Goal: Information Seeking & Learning: Learn about a topic

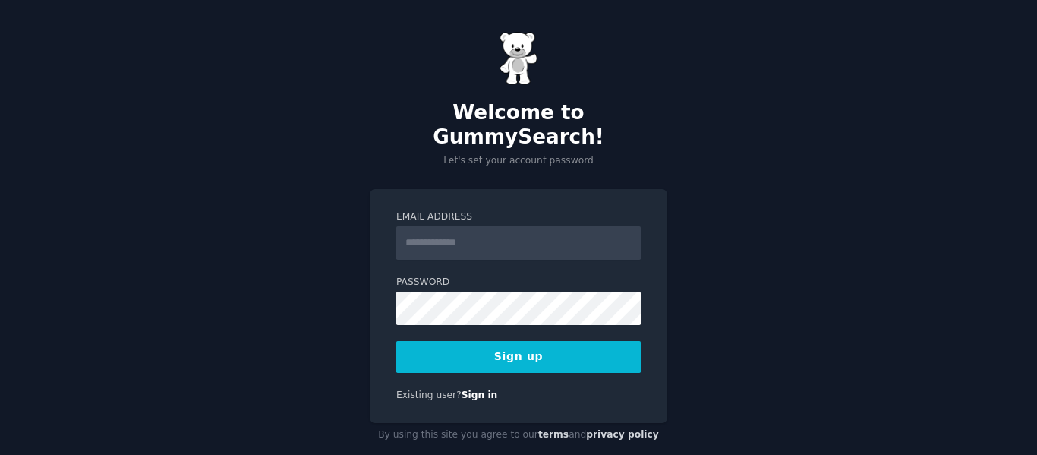
click at [451, 226] on input "Email Address" at bounding box center [518, 242] width 244 height 33
type input "**********"
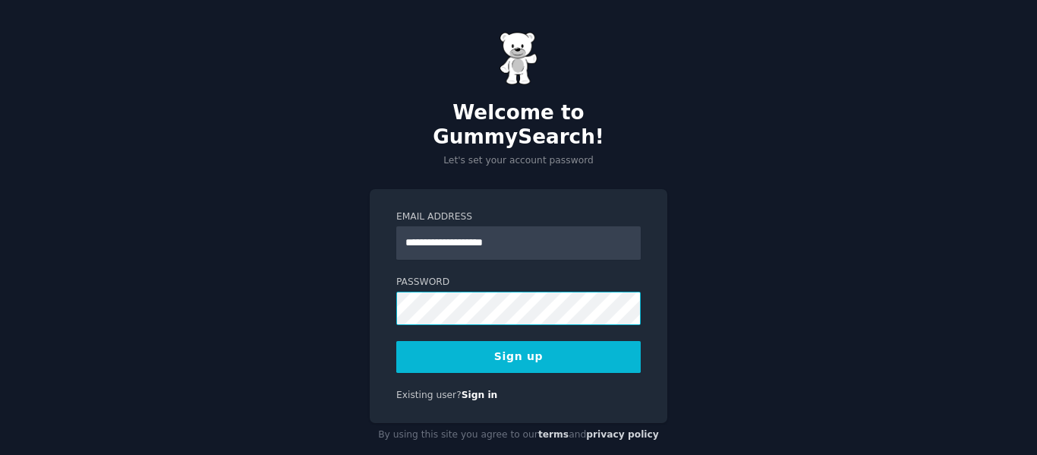
click at [396, 341] on button "Sign up" at bounding box center [518, 357] width 244 height 32
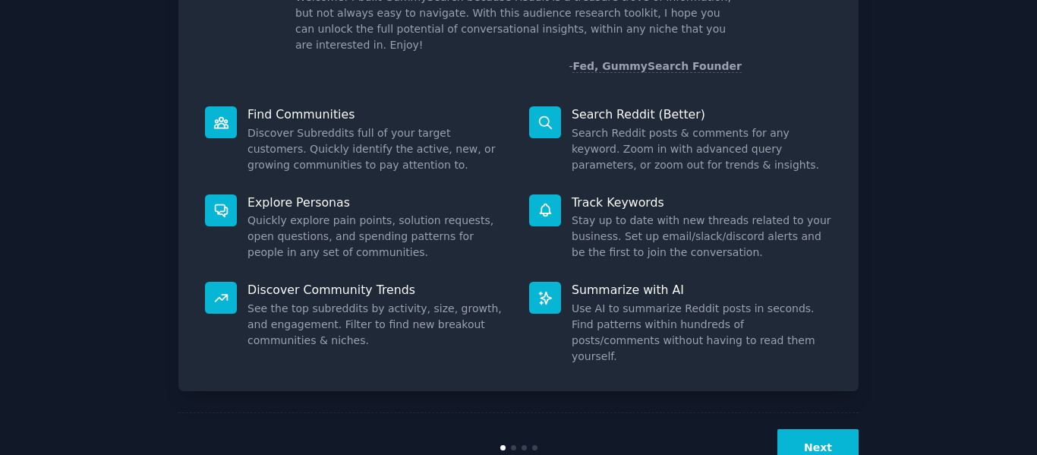
scroll to position [140, 0]
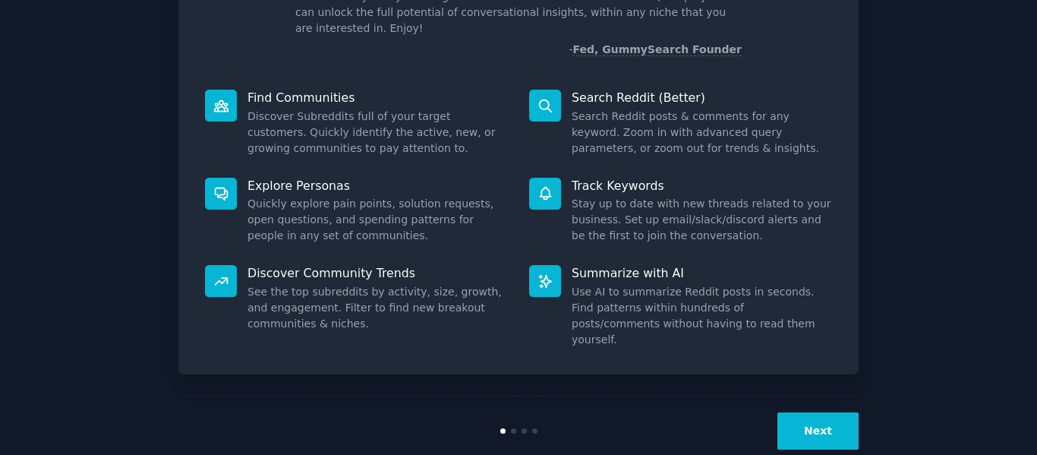
click at [827, 412] on button "Next" at bounding box center [817, 430] width 81 height 37
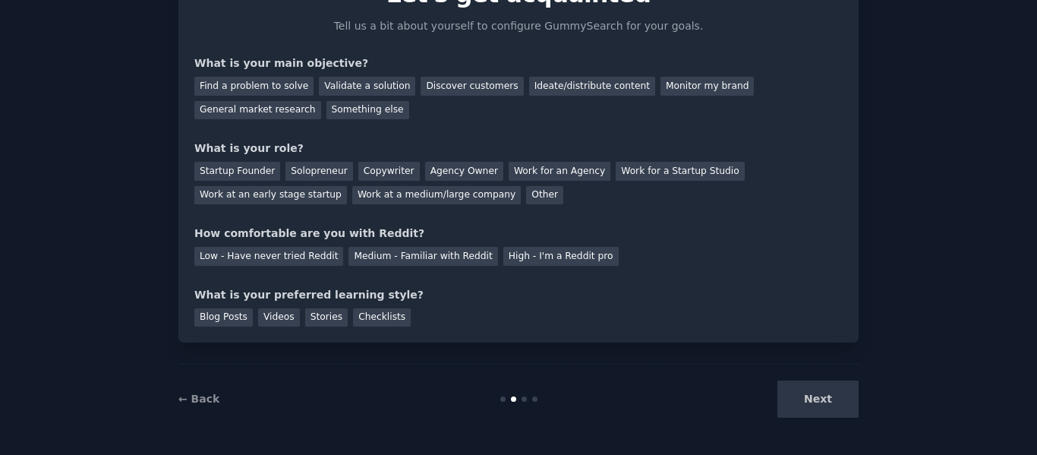
scroll to position [89, 0]
click at [817, 403] on div "Next" at bounding box center [744, 398] width 227 height 37
click at [836, 395] on div "Next" at bounding box center [744, 398] width 227 height 37
click at [257, 85] on div "Find a problem to solve" at bounding box center [253, 86] width 119 height 19
click at [371, 87] on div "Validate a solution" at bounding box center [367, 86] width 96 height 19
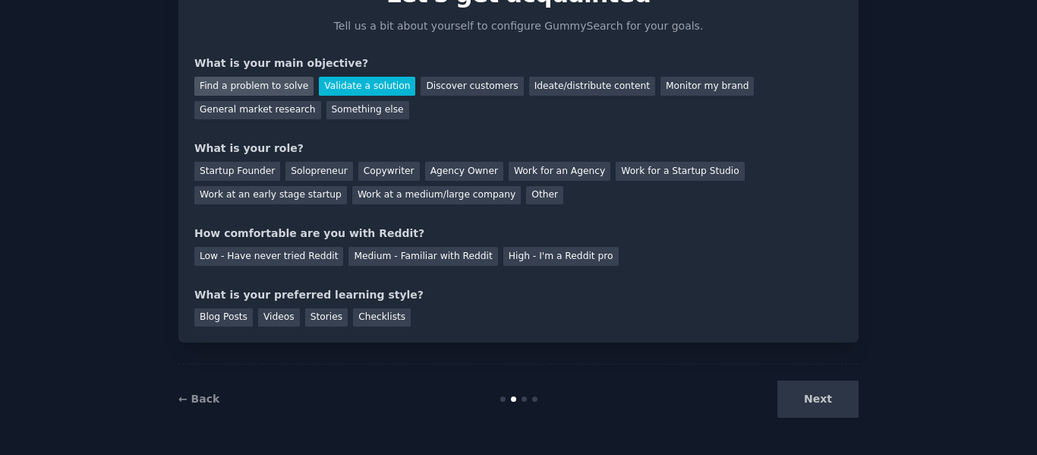
click at [275, 88] on div "Find a problem to solve" at bounding box center [253, 86] width 119 height 19
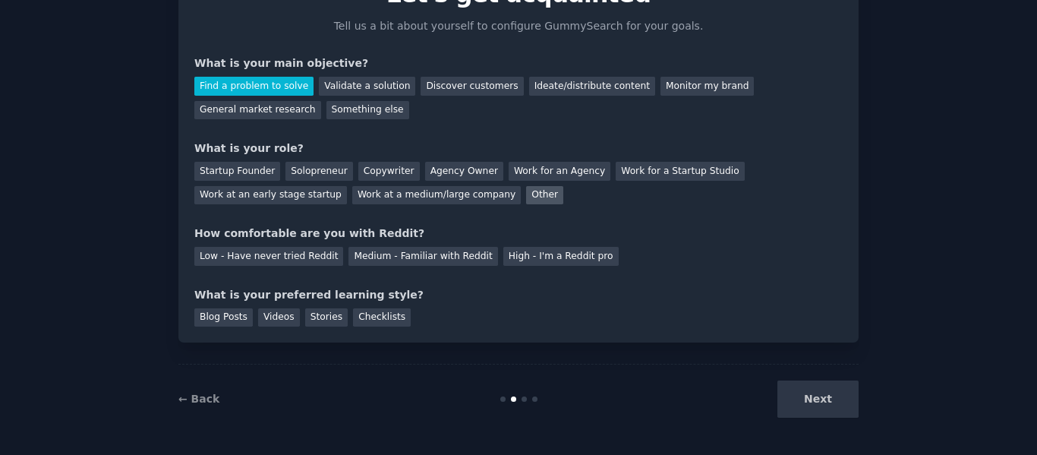
click at [526, 198] on div "Other" at bounding box center [544, 195] width 37 height 19
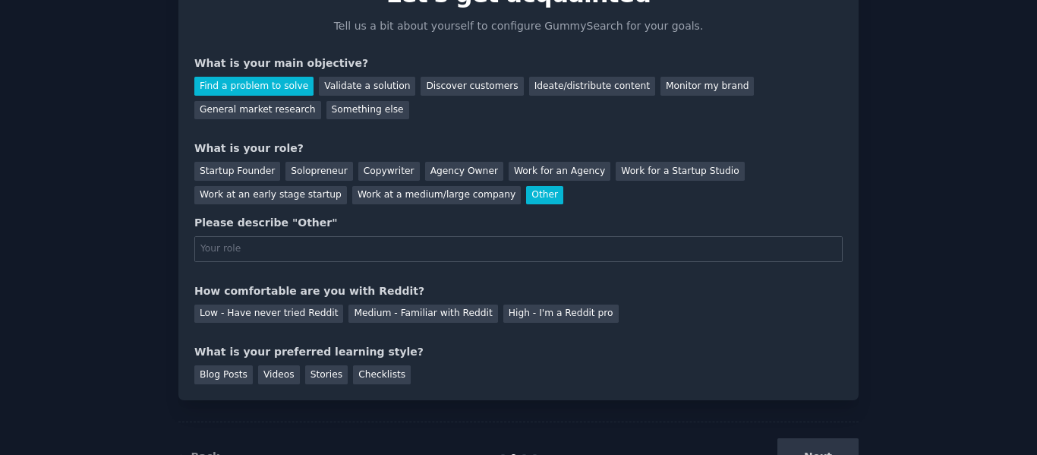
click at [471, 253] on input "text" at bounding box center [518, 249] width 648 height 26
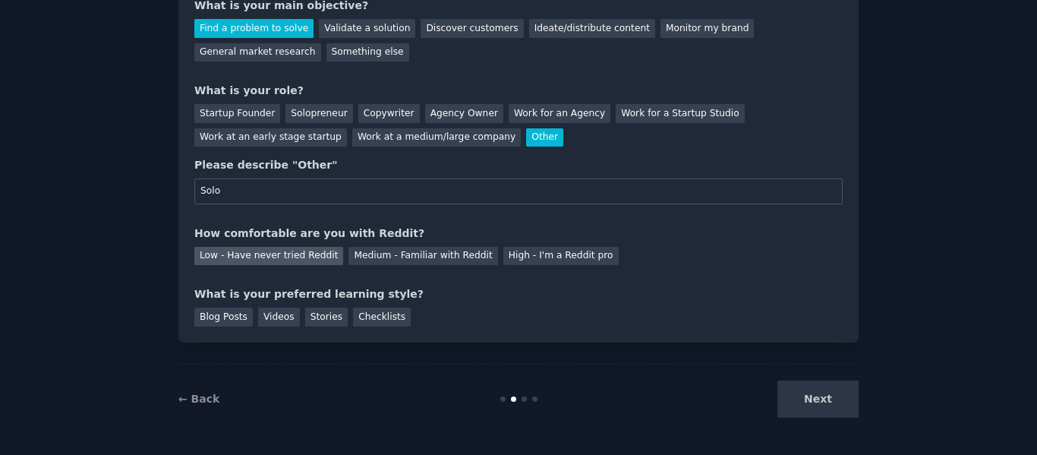
type input "Solo"
click at [302, 261] on div "Low - Have never tried Reddit" at bounding box center [268, 256] width 149 height 19
click at [384, 326] on div "Checklists" at bounding box center [382, 316] width 58 height 19
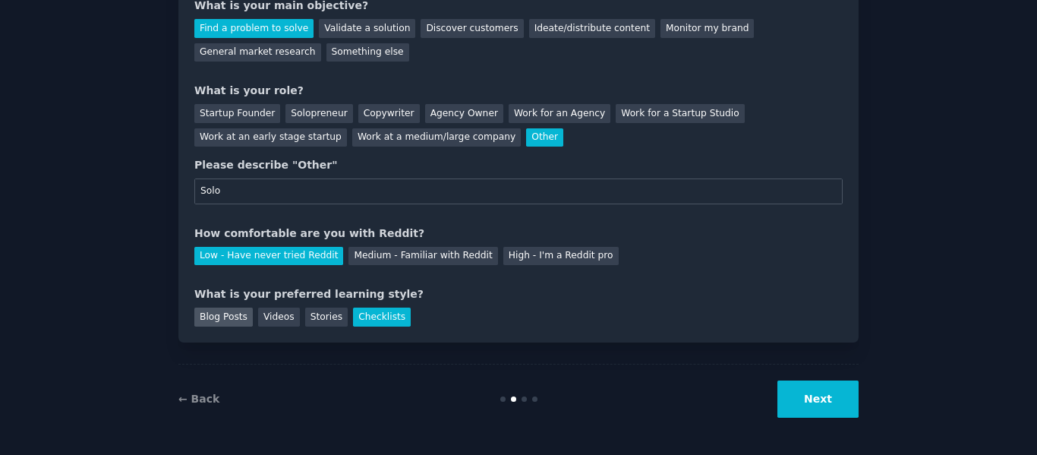
click at [228, 322] on div "Blog Posts" at bounding box center [223, 316] width 58 height 19
click at [269, 316] on div "Videos" at bounding box center [279, 316] width 42 height 19
click at [798, 403] on button "Next" at bounding box center [817, 398] width 81 height 37
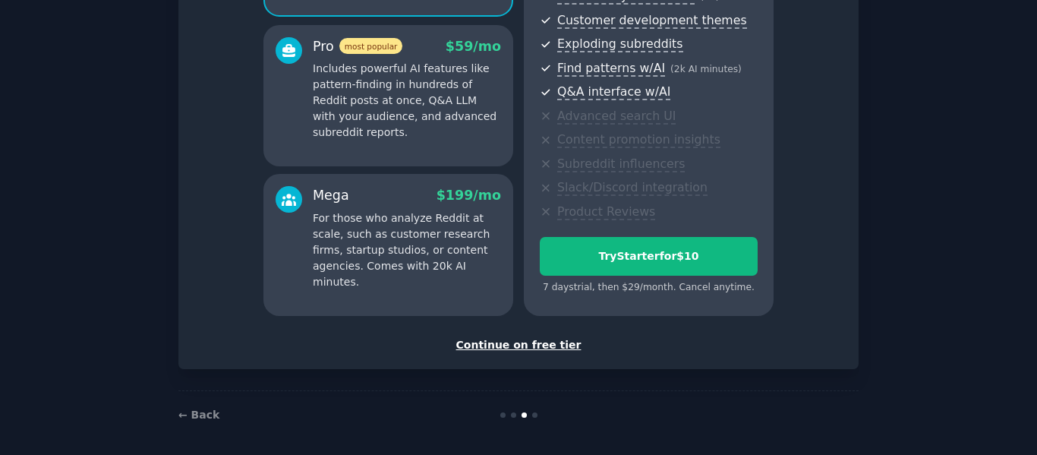
scroll to position [266, 0]
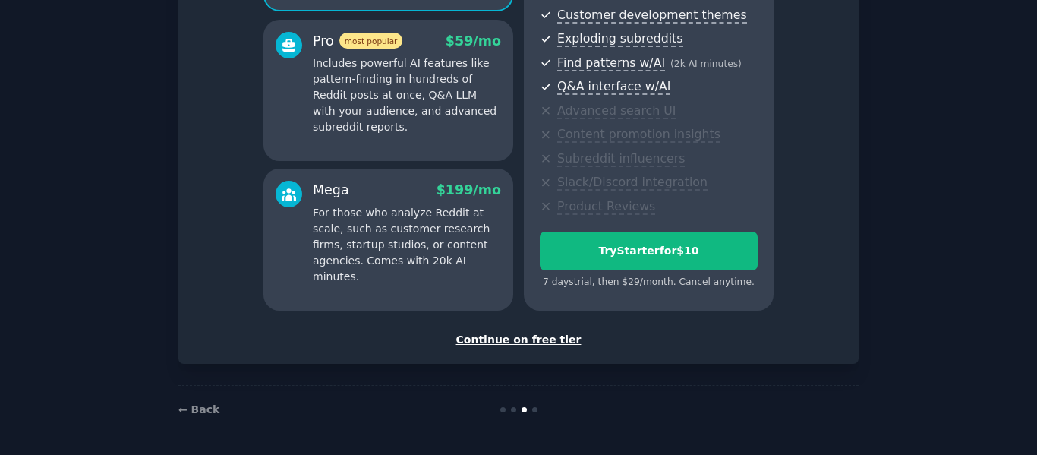
click at [512, 342] on div "Continue on free tier" at bounding box center [518, 340] width 648 height 16
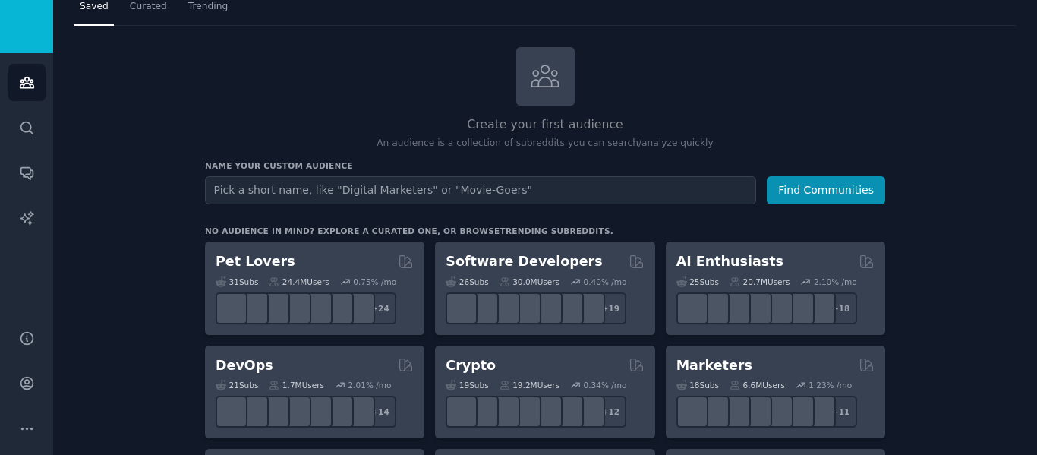
scroll to position [76, 0]
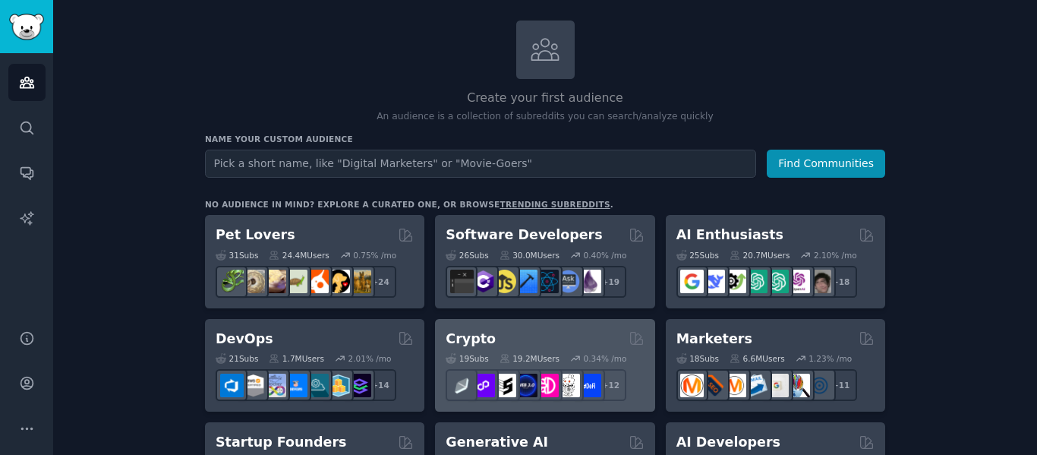
click at [525, 338] on div "Crypto" at bounding box center [545, 338] width 198 height 19
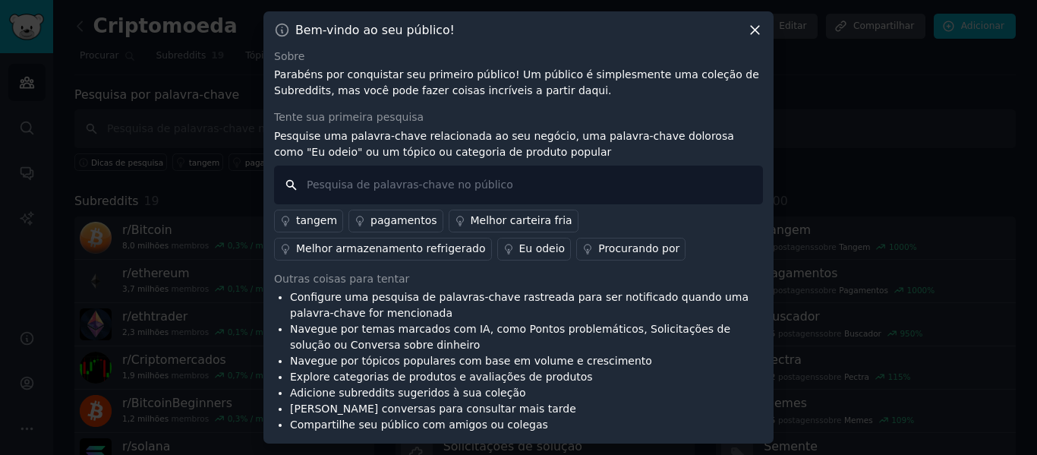
click at [408, 188] on input "text" at bounding box center [518, 184] width 489 height 39
type input "bot trade"
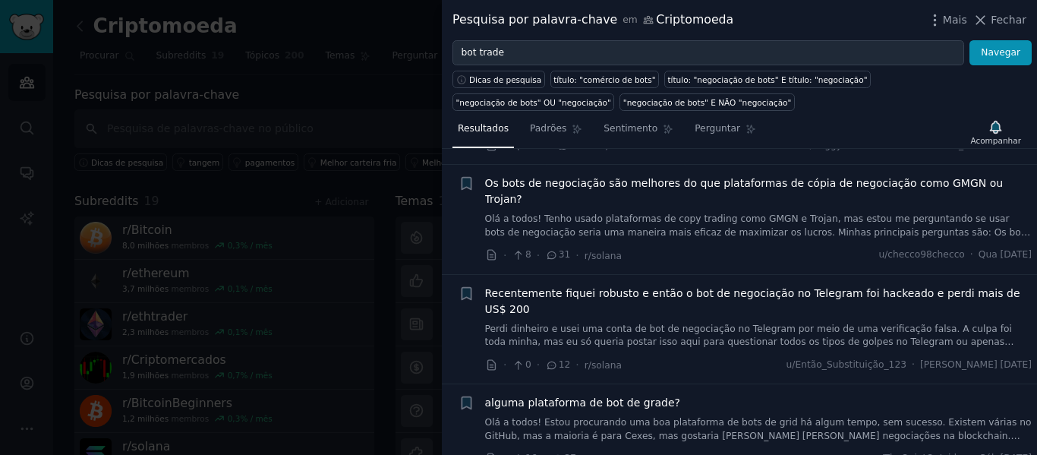
scroll to position [304, 0]
drag, startPoint x: 1013, startPoint y: 18, endPoint x: 637, endPoint y: 176, distance: 408.2
click at [1013, 18] on font "Fechar" at bounding box center [1008, 20] width 36 height 12
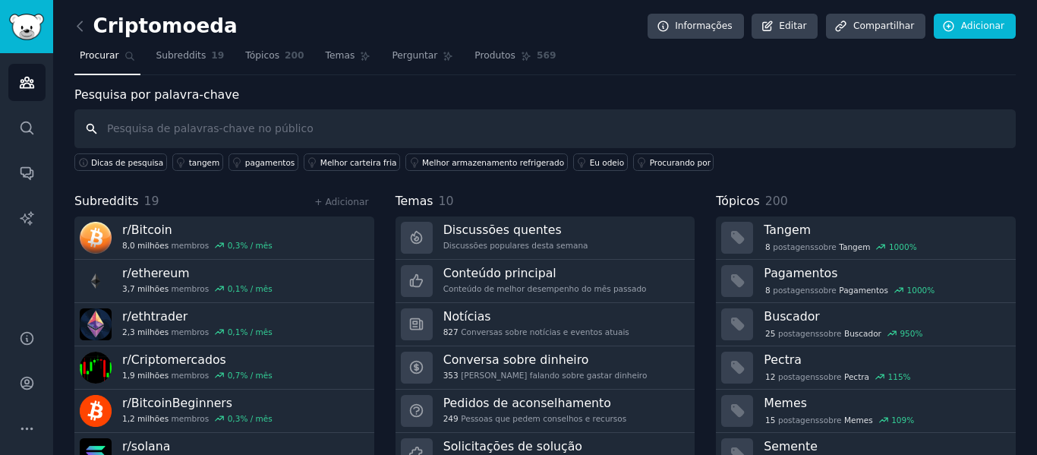
scroll to position [69, 0]
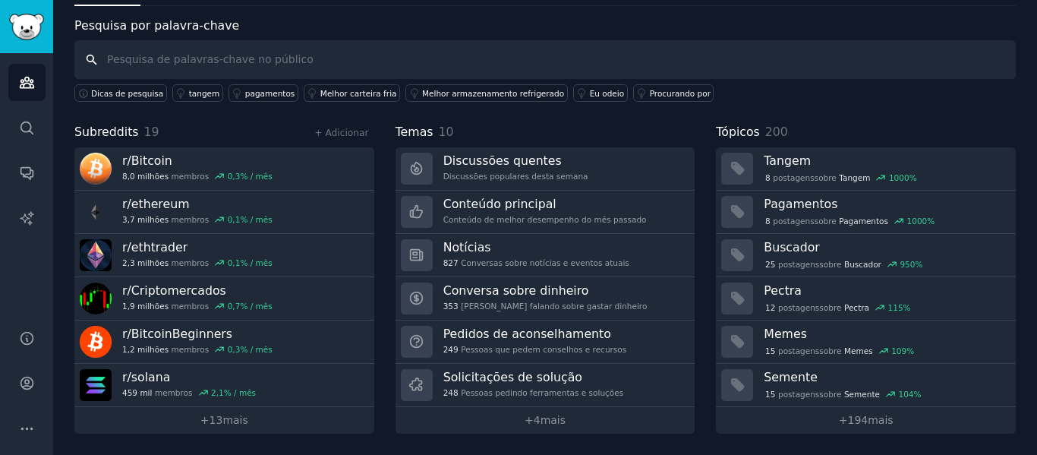
click at [160, 58] on input "text" at bounding box center [544, 59] width 941 height 39
type input "bot"
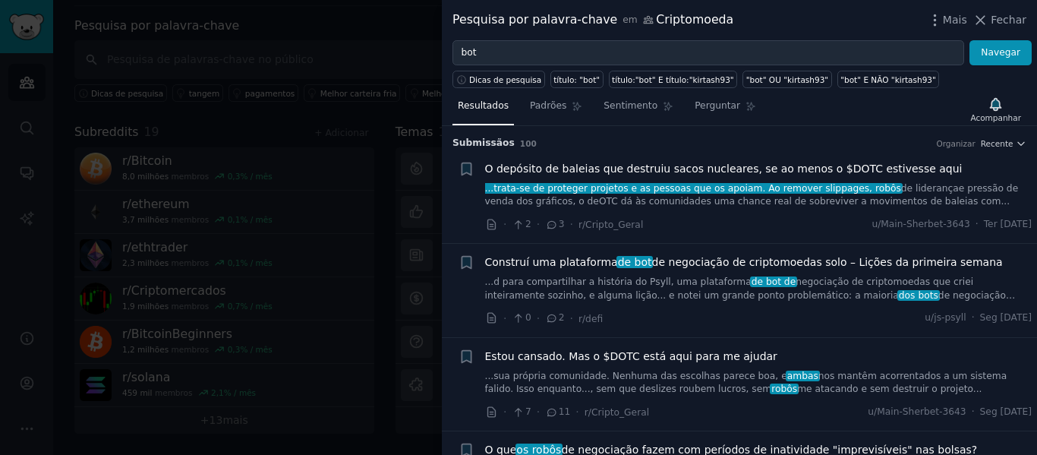
click at [618, 268] on font "de bot" at bounding box center [635, 262] width 34 height 12
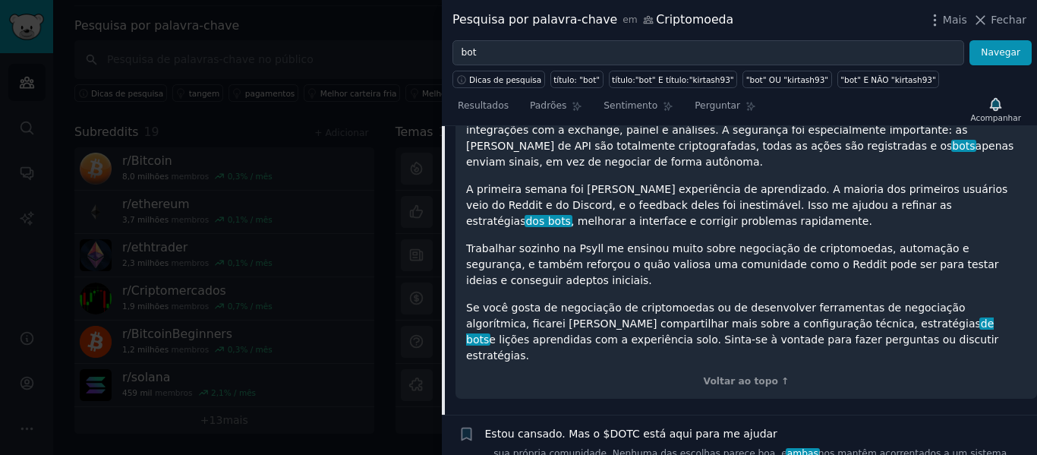
scroll to position [497, 0]
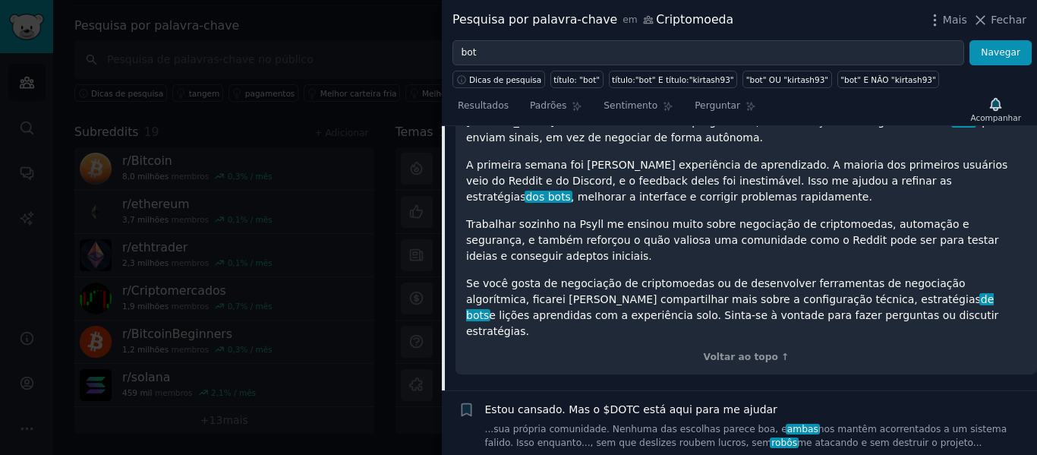
click at [770, 293] on font "de bots" at bounding box center [729, 307] width 527 height 28
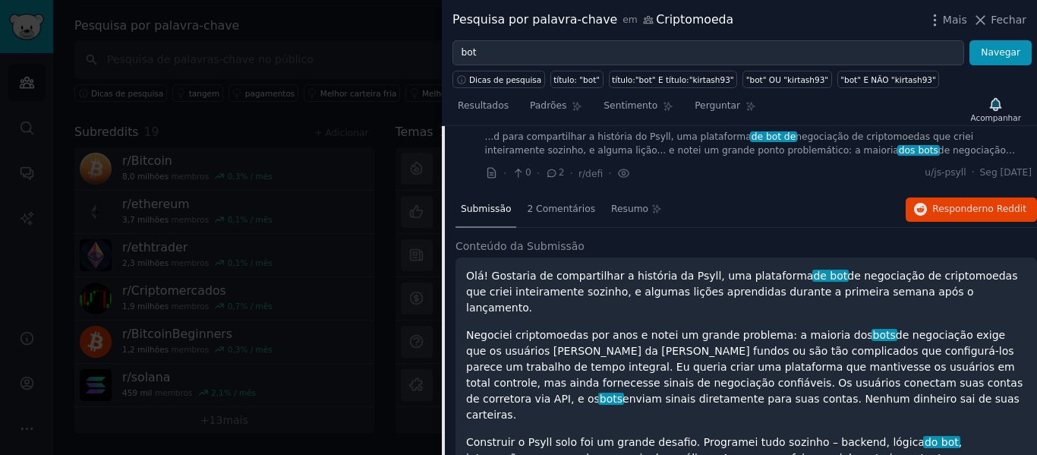
scroll to position [118, 0]
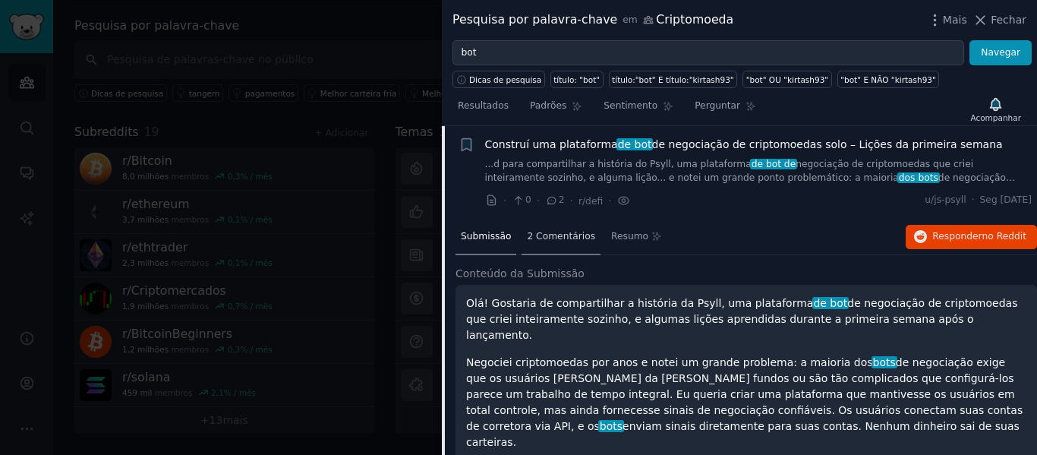
click at [572, 240] on font "2 Comentários" at bounding box center [561, 236] width 68 height 11
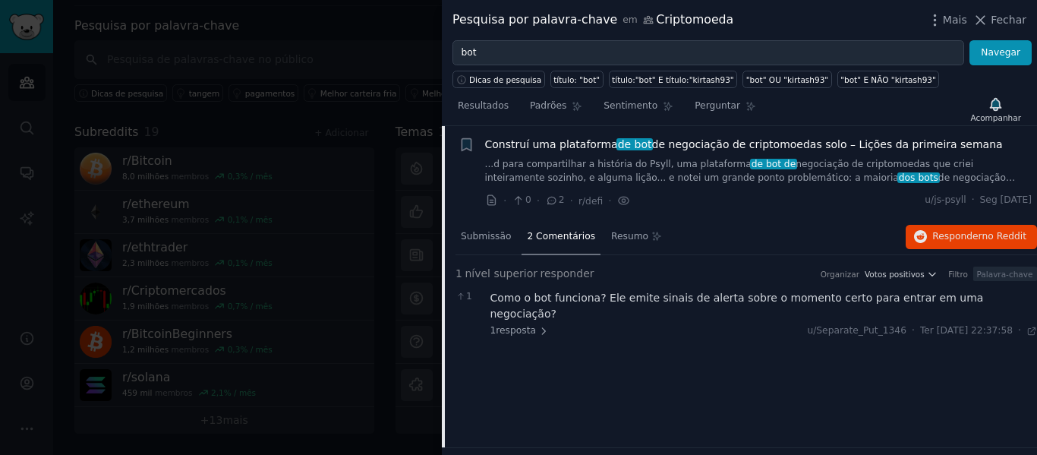
scroll to position [194, 0]
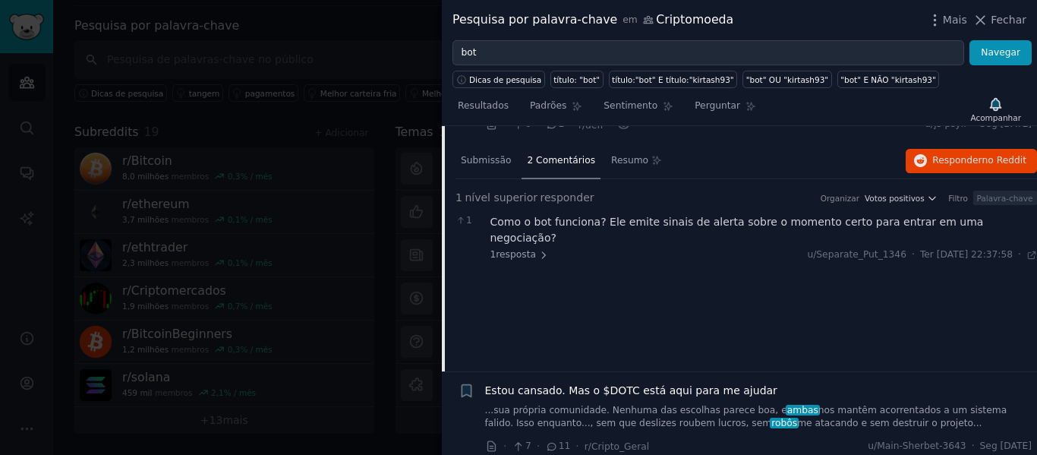
click at [713, 219] on font "Como o bot funciona? Ele emite sinais de alerta sobre o momento certo para entr…" at bounding box center [736, 230] width 493 height 28
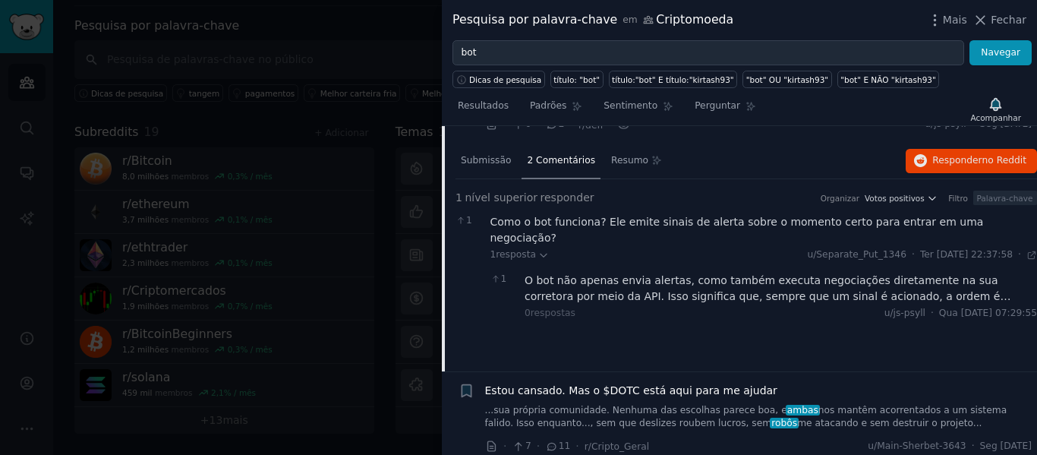
click at [989, 278] on font "O bot não apenas envia alertas, como também executa negociações diretamente na …" at bounding box center [779, 312] width 511 height 76
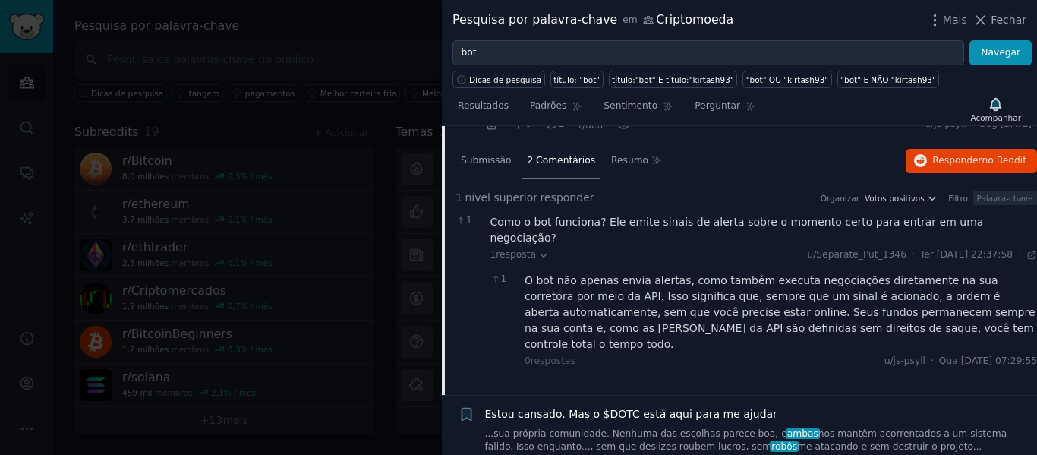
scroll to position [118, 0]
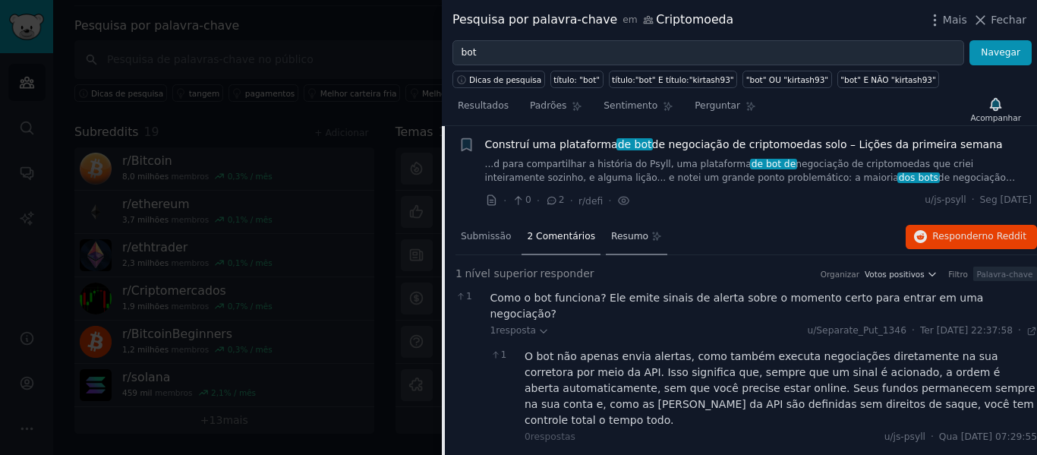
click at [612, 234] on font "Resumo" at bounding box center [629, 236] width 37 height 11
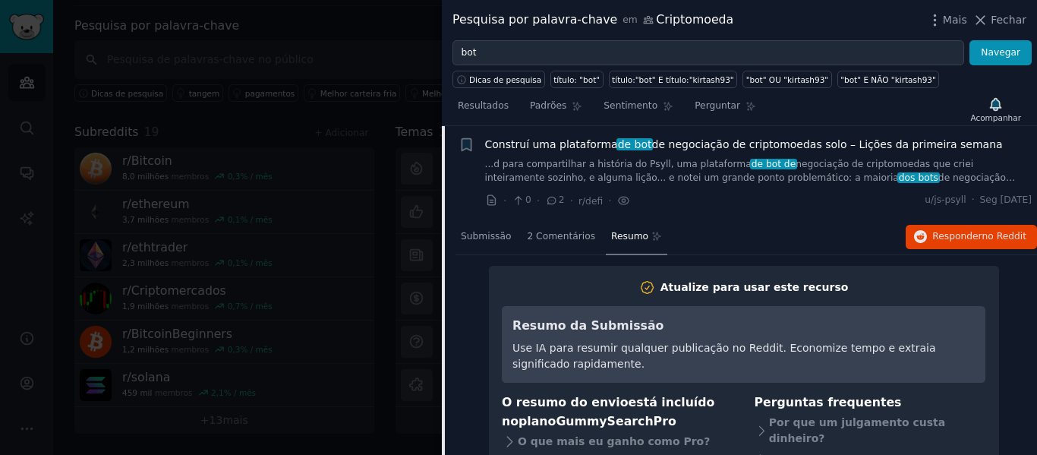
scroll to position [194, 0]
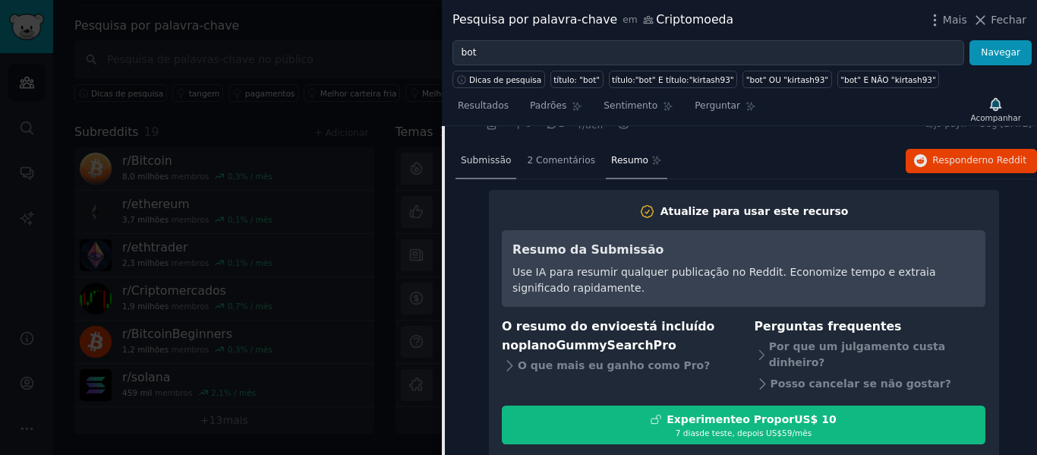
click at [482, 160] on font "Submissão" at bounding box center [486, 160] width 50 height 11
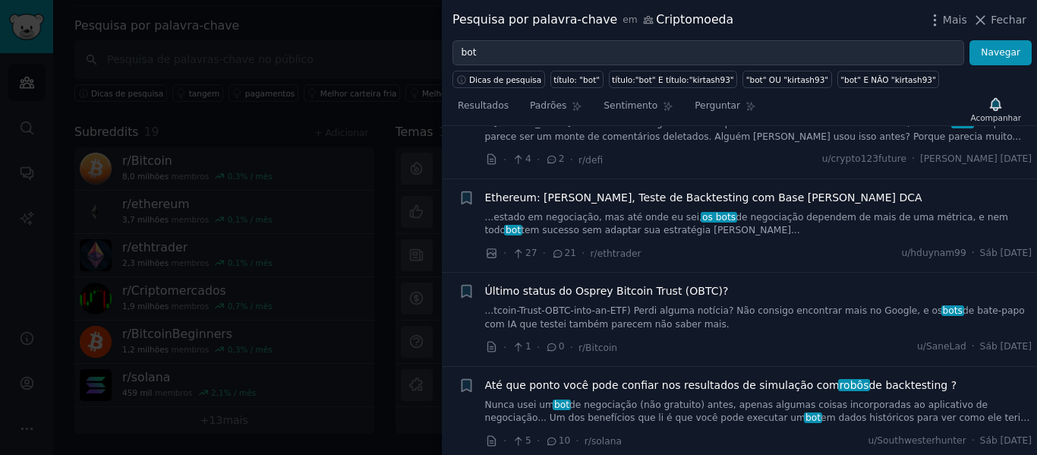
scroll to position [1366, 0]
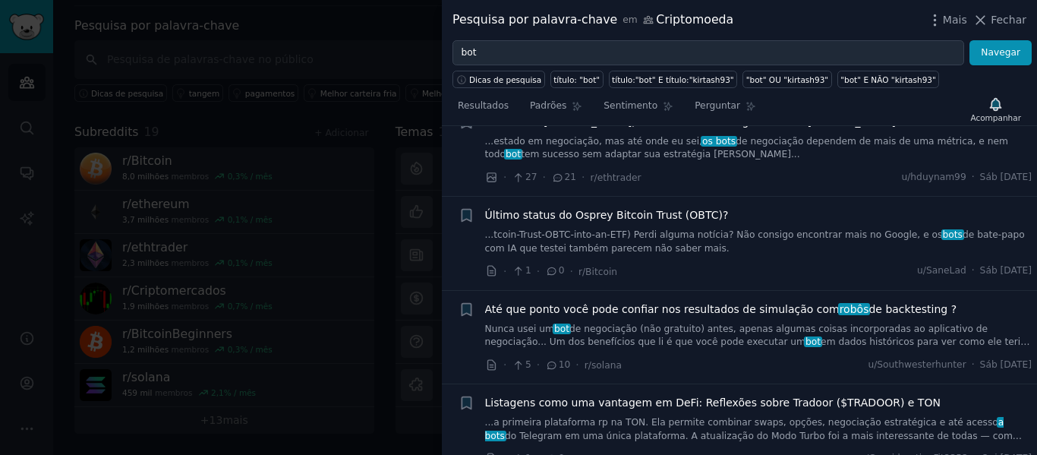
click at [754, 303] on font "Até que ponto você pode confiar nos resultados de simulação com" at bounding box center [662, 309] width 354 height 12
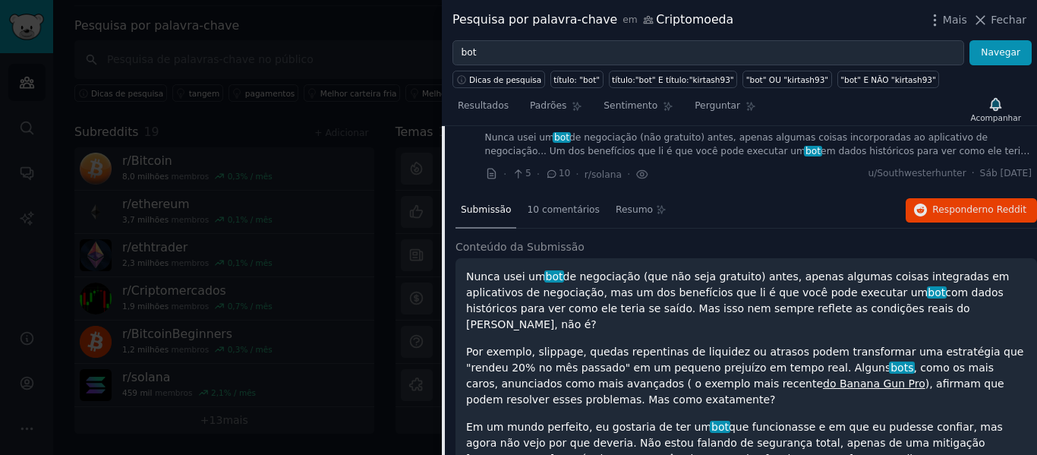
scroll to position [1056, 0]
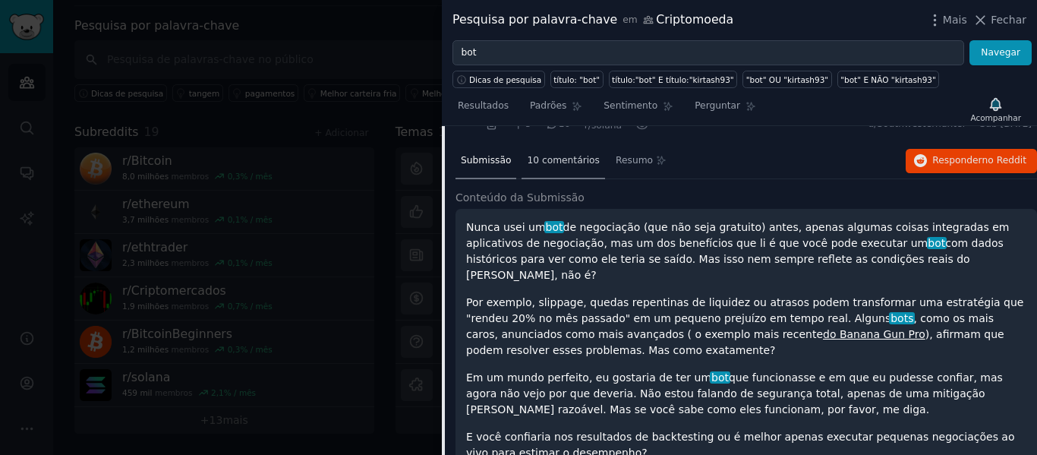
click at [559, 168] on div "10 comentários" at bounding box center [562, 161] width 83 height 36
